Goal: Check status: Check status

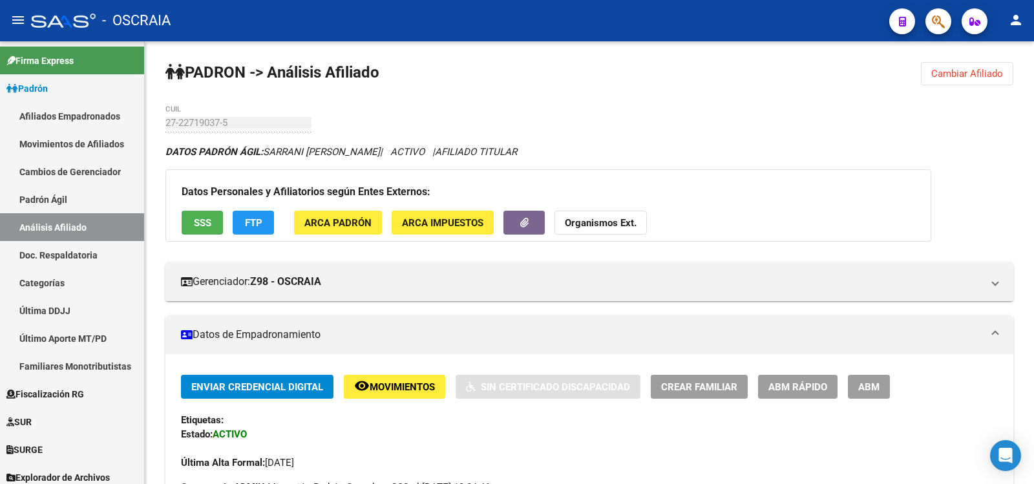
scroll to position [727, 0]
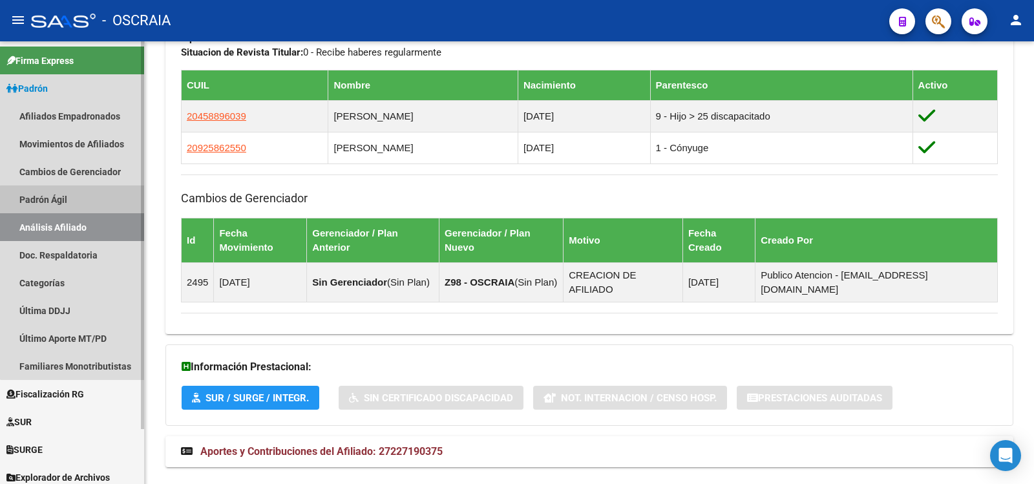
click at [83, 200] on link "Padrón Ágil" at bounding box center [72, 199] width 144 height 28
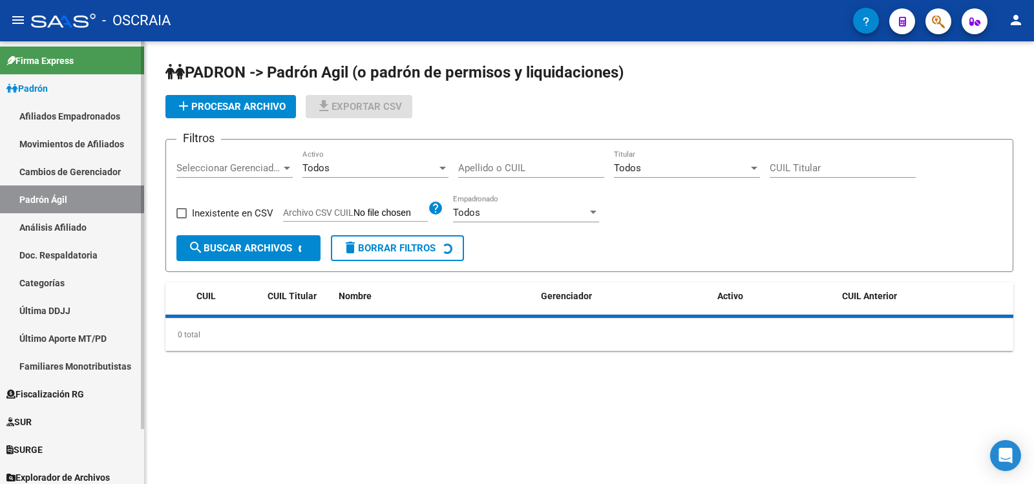
click at [81, 227] on link "Análisis Afiliado" at bounding box center [72, 227] width 144 height 28
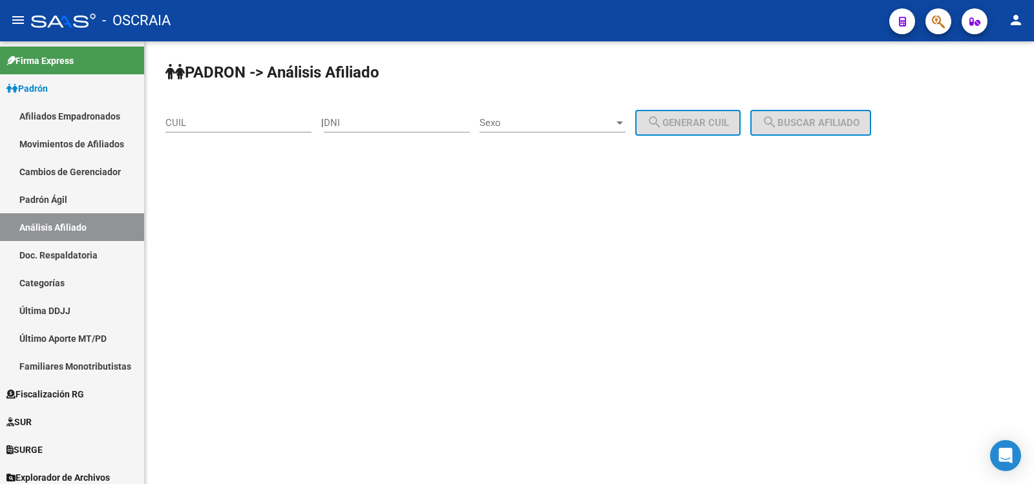
click at [235, 123] on input "CUIL" at bounding box center [238, 123] width 146 height 12
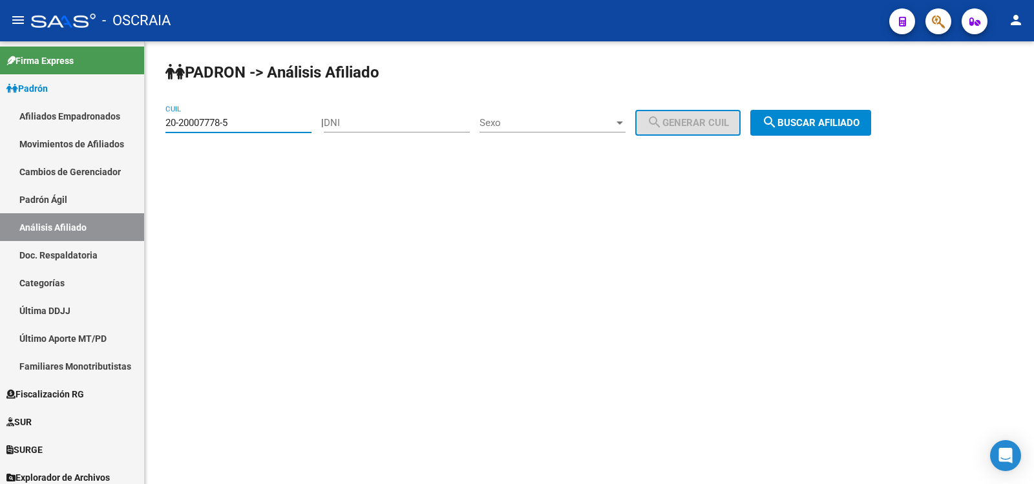
type input "20-20007778-5"
click at [859, 125] on span "search Buscar afiliado" at bounding box center [811, 123] width 98 height 12
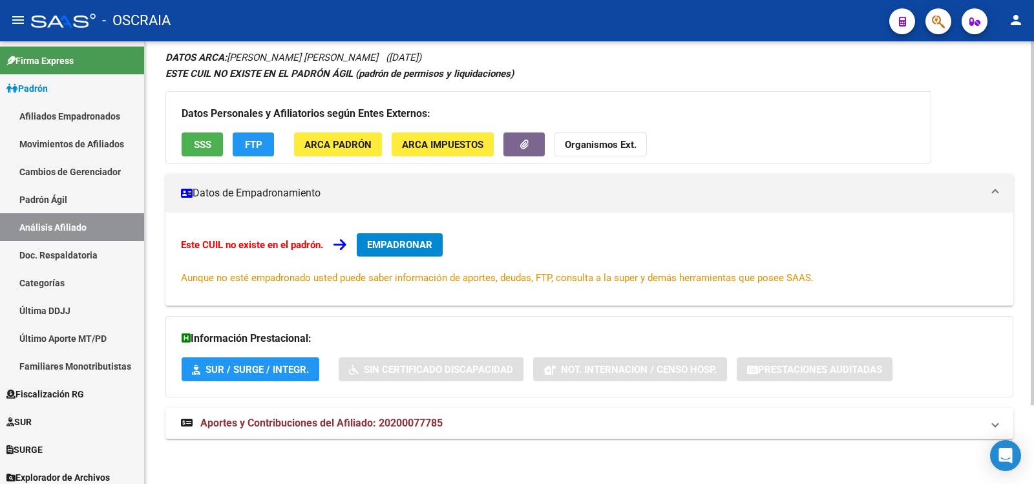
click at [388, 410] on mat-expansion-panel-header "Aportes y Contribuciones del Afiliado: 20200077785" at bounding box center [589, 423] width 848 height 31
